Goal: Transaction & Acquisition: Purchase product/service

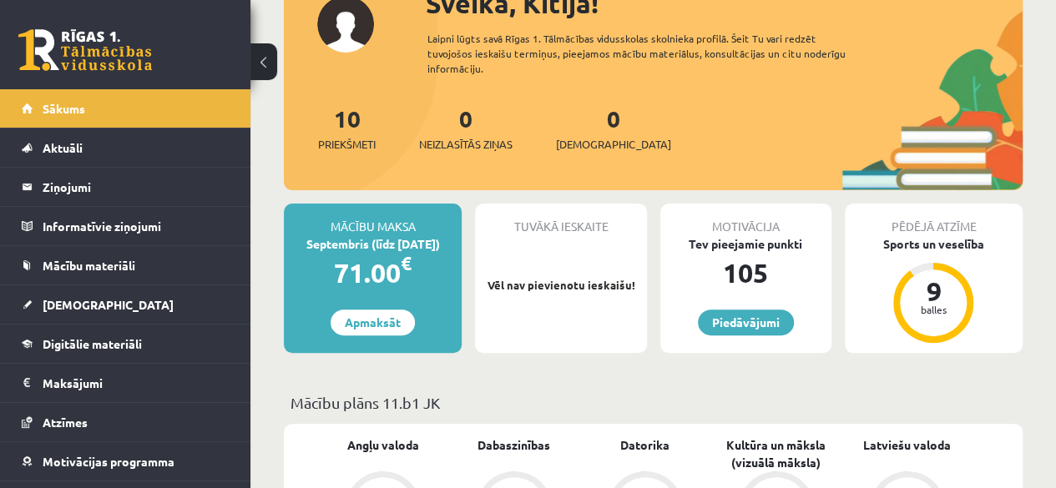
scroll to position [167, 0]
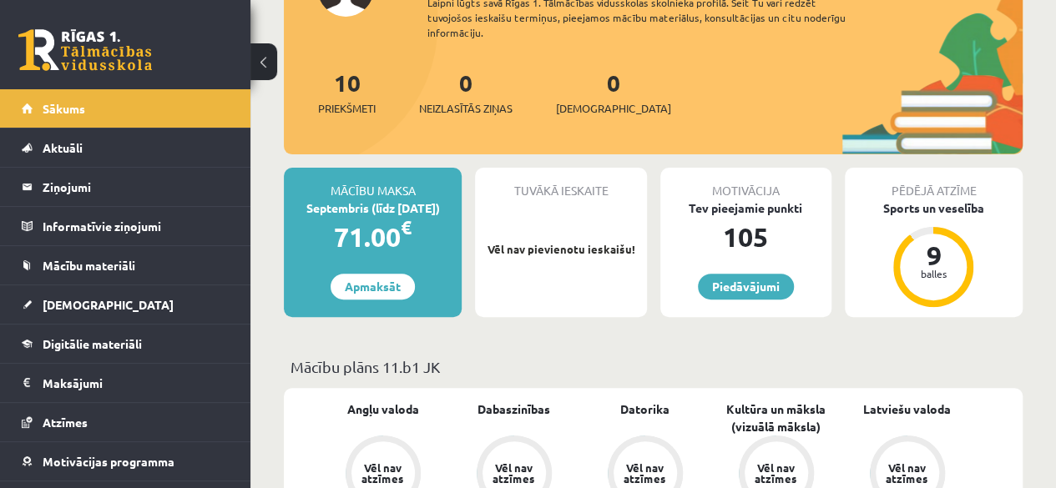
click at [383, 219] on div "71.00 €" at bounding box center [373, 237] width 178 height 40
click at [365, 287] on link "Apmaksāt" at bounding box center [373, 287] width 84 height 26
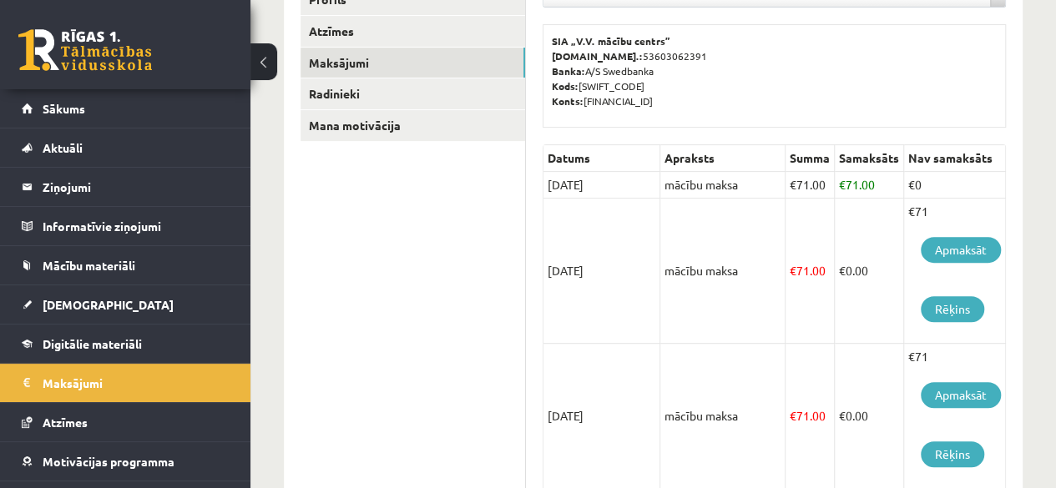
scroll to position [213, 0]
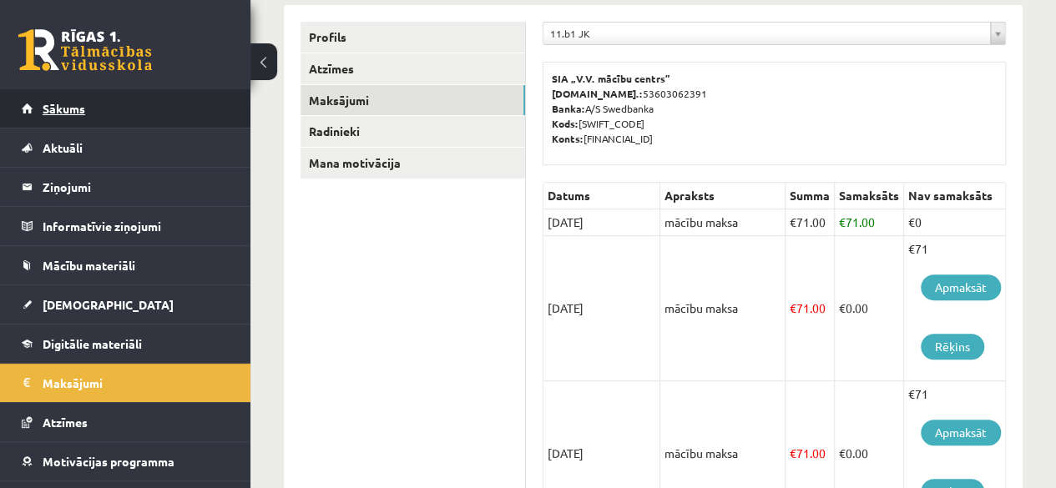
click at [114, 99] on link "Sākums" at bounding box center [126, 108] width 208 height 38
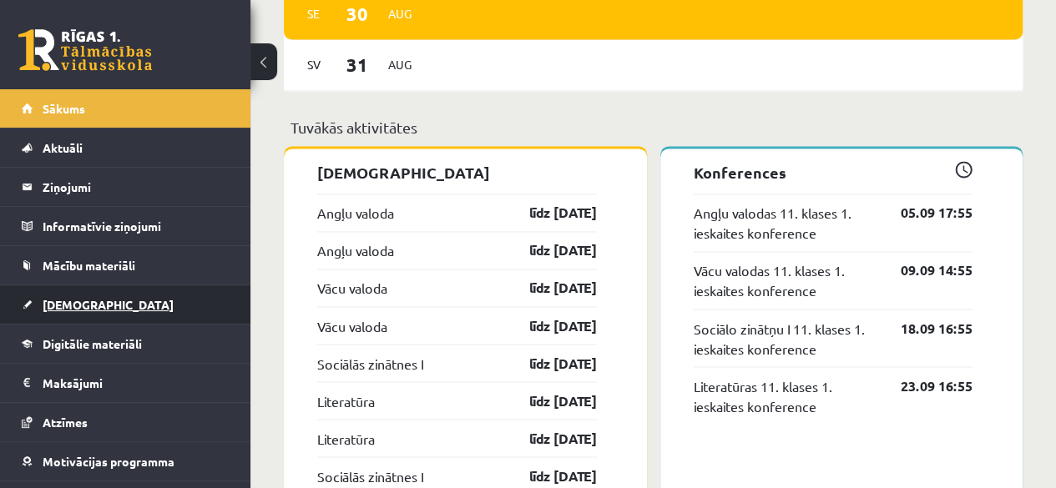
scroll to position [67, 0]
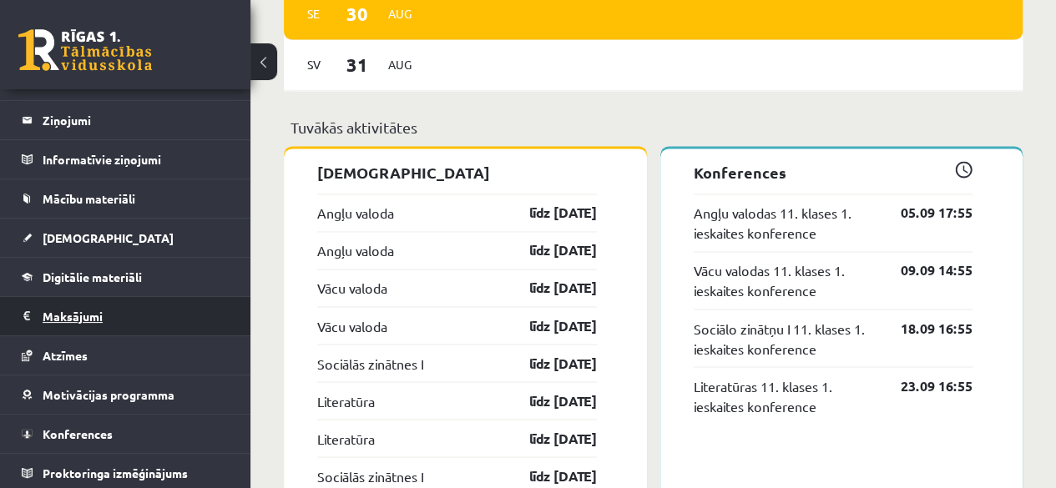
click at [159, 318] on legend "Maksājumi 0" at bounding box center [136, 316] width 187 height 38
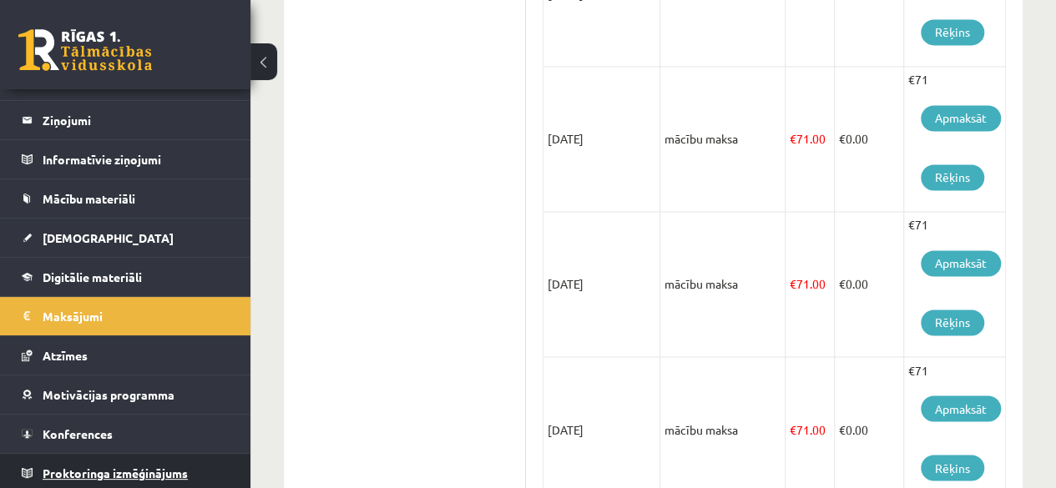
click at [187, 485] on link "Proktoringa izmēģinājums" at bounding box center [126, 473] width 208 height 38
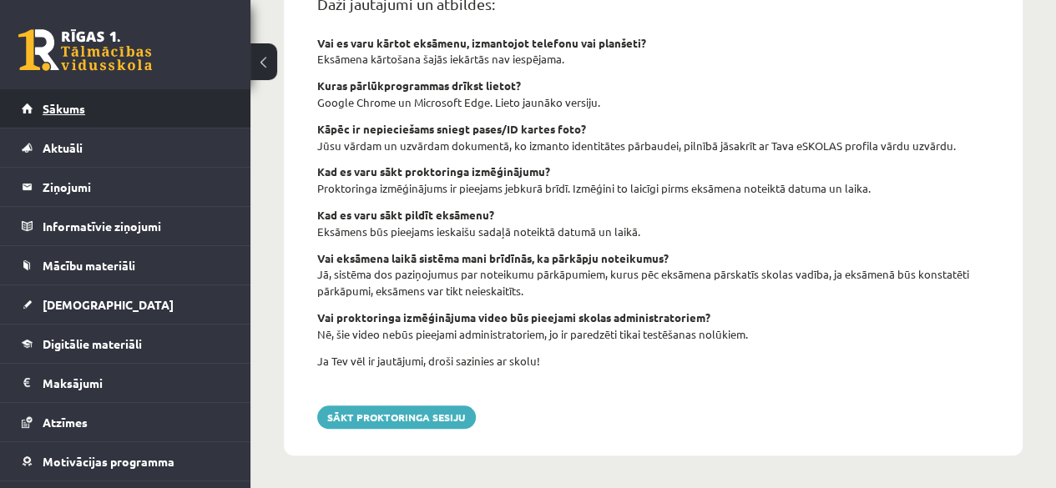
click at [73, 109] on span "Sākums" at bounding box center [64, 108] width 43 height 15
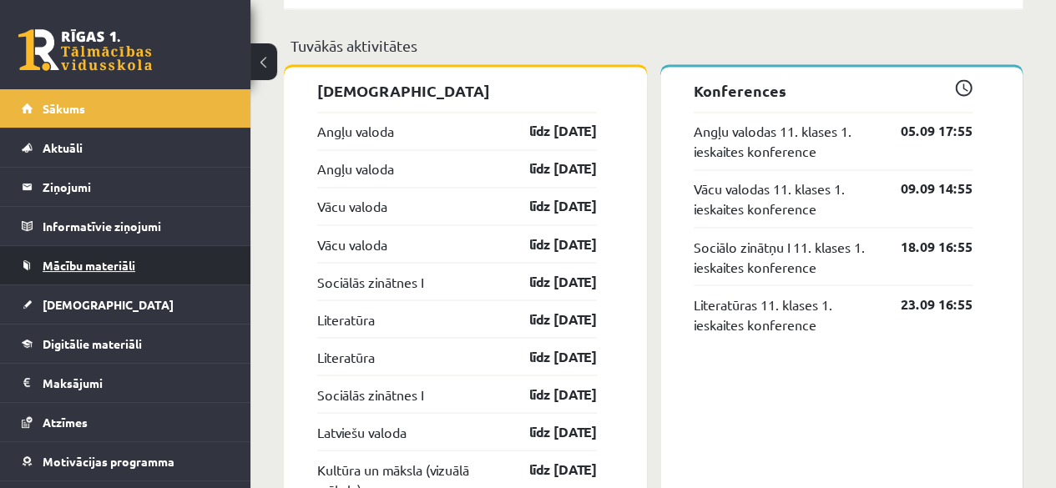
scroll to position [67, 0]
